Goal: Check status: Check status

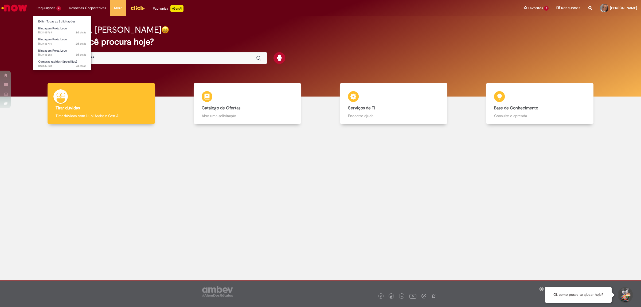
click at [49, 6] on li "Requisições 4 Exibir Todas as Solicitações Blindagem Frota Leve 2d atrás 2 dias…" at bounding box center [49, 8] width 32 height 16
click at [47, 24] on link "Exibir Todas as Solicitações" at bounding box center [62, 22] width 59 height 6
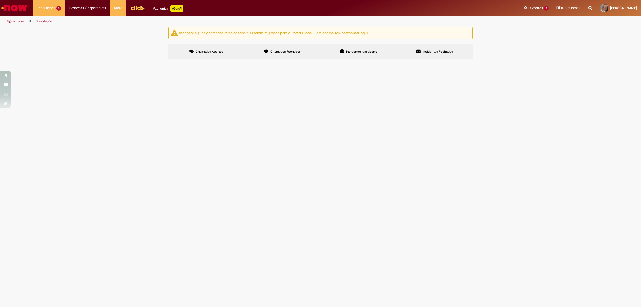
click at [0, 0] on span "Compras rápidas (Speed Buy)" at bounding box center [0, 0] width 0 height 0
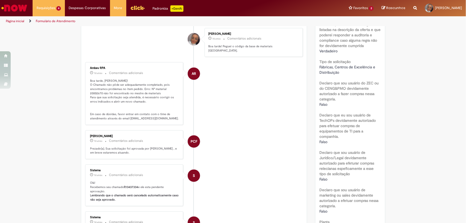
scroll to position [198, 0]
drag, startPoint x: 166, startPoint y: 96, endPoint x: 174, endPoint y: 97, distance: 8.6
click at [174, 97] on p "Boa tarde, [PERSON_NAME]! O Chamado não pôde ser adequadamente completado, pois…" at bounding box center [134, 100] width 89 height 42
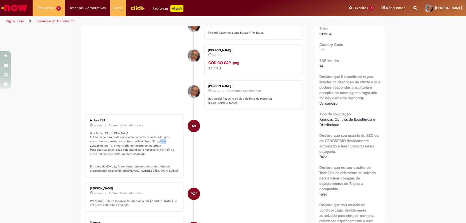
scroll to position [121, 0]
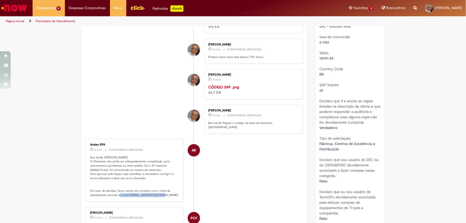
drag, startPoint x: 173, startPoint y: 203, endPoint x: 128, endPoint y: 203, distance: 45.1
click at [128, 197] on p "Boa tarde, [PERSON_NAME]! O Chamado não pôde ser adequadamente completado, pois…" at bounding box center [134, 176] width 89 height 42
copy p "[EMAIL_ADDRESS][DOMAIN_NAME]."
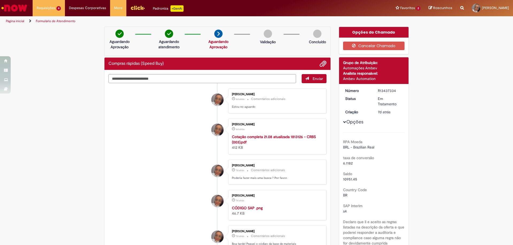
scroll to position [27, 0]
